Goal: Information Seeking & Learning: Learn about a topic

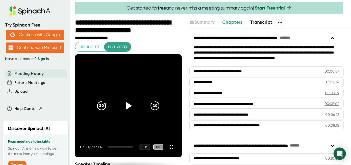
click at [127, 105] on icon at bounding box center [129, 105] width 6 height 7
click at [113, 147] on div at bounding box center [120, 146] width 25 height 1
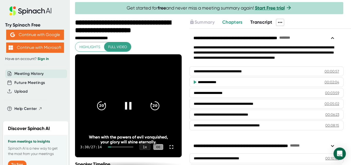
click at [125, 105] on icon at bounding box center [128, 105] width 6 height 7
click at [124, 105] on icon at bounding box center [128, 105] width 13 height 13
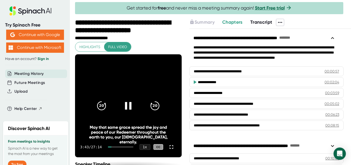
click at [111, 147] on div at bounding box center [109, 146] width 3 height 1
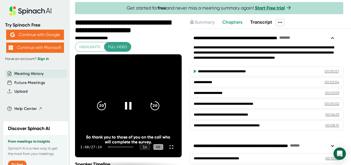
click at [110, 147] on div at bounding box center [109, 146] width 2 height 1
click at [124, 77] on video at bounding box center [128, 105] width 107 height 103
click at [128, 104] on icon at bounding box center [128, 105] width 13 height 13
click at [168, 149] on icon at bounding box center [171, 147] width 6 height 6
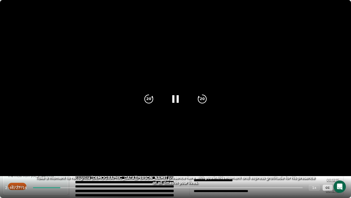
click at [174, 103] on icon at bounding box center [175, 98] width 13 height 13
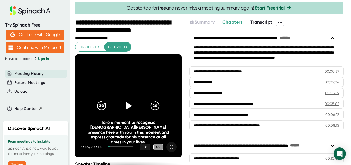
click at [168, 146] on icon at bounding box center [171, 147] width 6 height 6
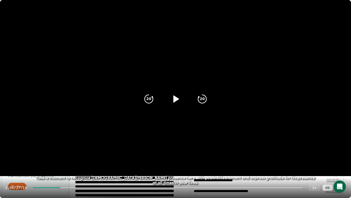
click at [174, 95] on icon at bounding box center [175, 98] width 13 height 13
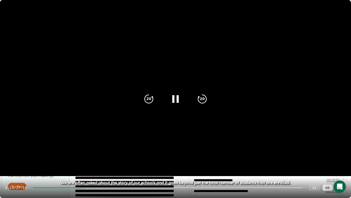
click at [323, 165] on div "5:13 / 27:14 1 x CC" at bounding box center [175, 187] width 351 height 21
click at [323, 165] on div "5:14 / 27:14 1 x CC" at bounding box center [175, 187] width 351 height 21
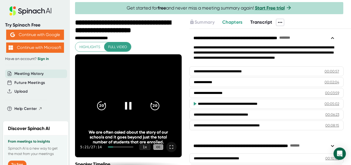
click at [169, 145] on icon at bounding box center [171, 147] width 6 height 6
click at [168, 146] on icon at bounding box center [171, 147] width 6 height 6
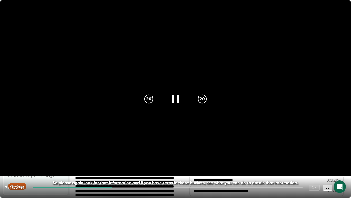
click at [154, 121] on video at bounding box center [175, 88] width 351 height 176
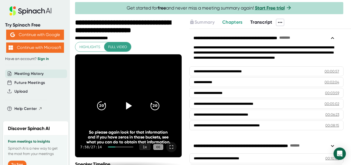
click at [168, 147] on icon at bounding box center [171, 147] width 6 height 6
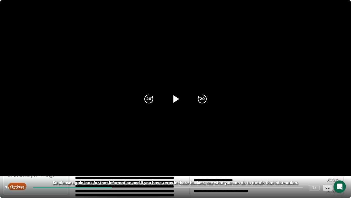
click at [173, 107] on div at bounding box center [176, 99] width 22 height 22
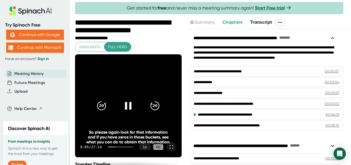
click at [127, 101] on icon at bounding box center [128, 105] width 13 height 13
